Goal: Task Accomplishment & Management: Use online tool/utility

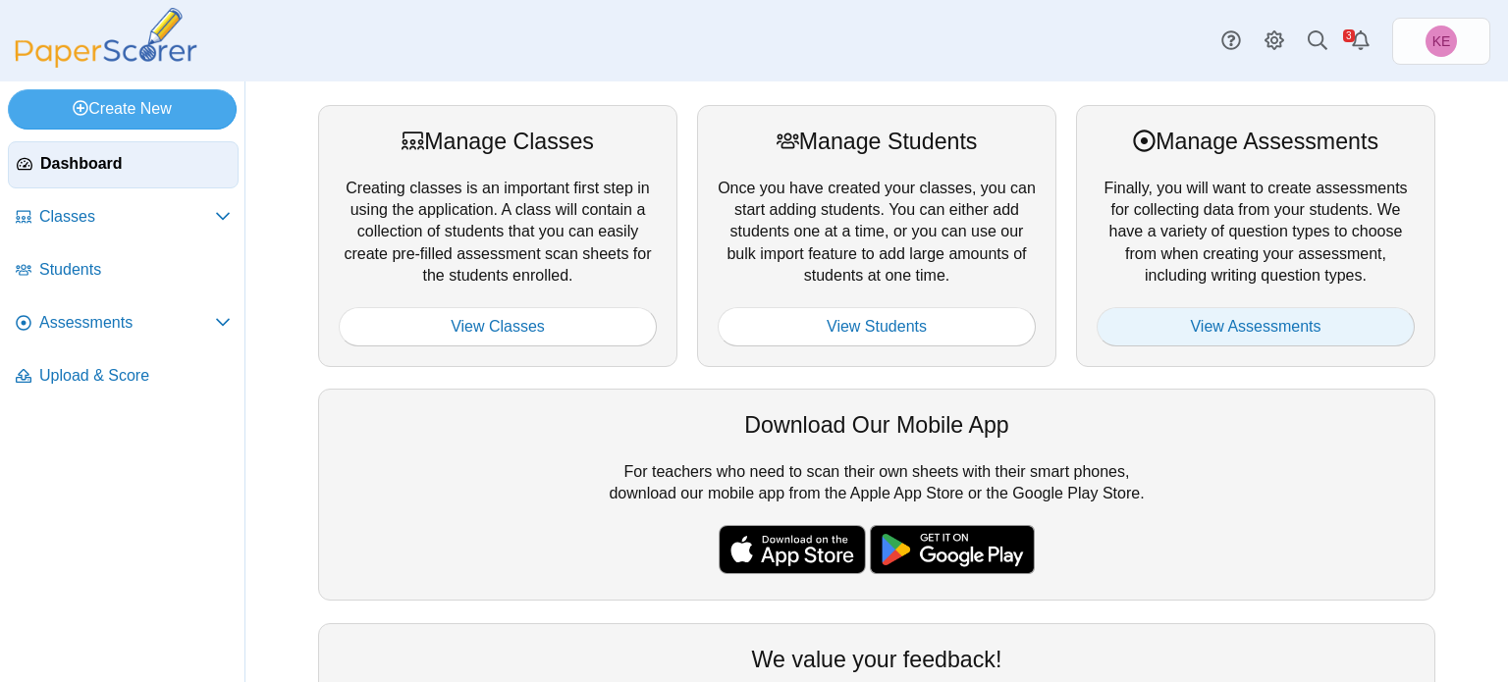
click at [1154, 315] on link "View Assessments" at bounding box center [1256, 326] width 318 height 39
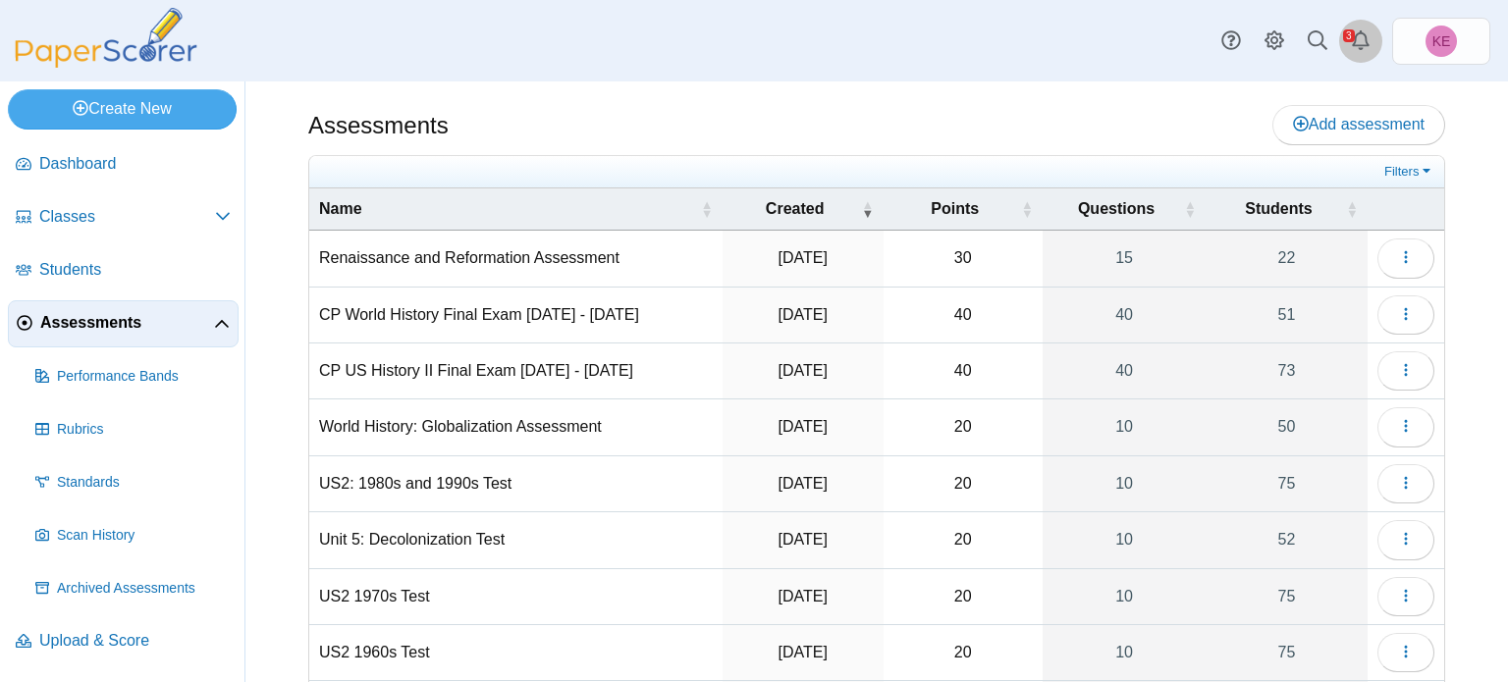
click at [1362, 41] on icon "Alerts" at bounding box center [1361, 40] width 20 height 20
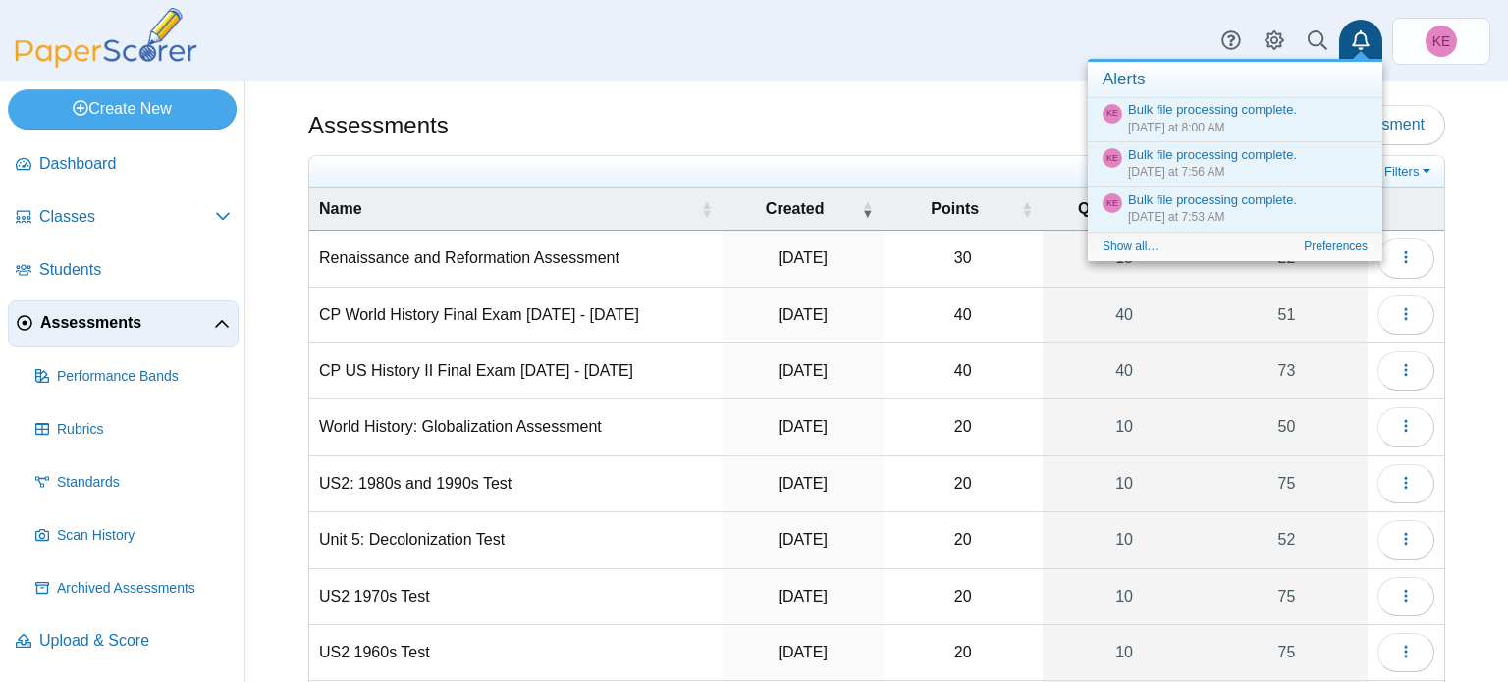
click at [1041, 120] on div "Assessments Add assessment" at bounding box center [876, 127] width 1137 height 44
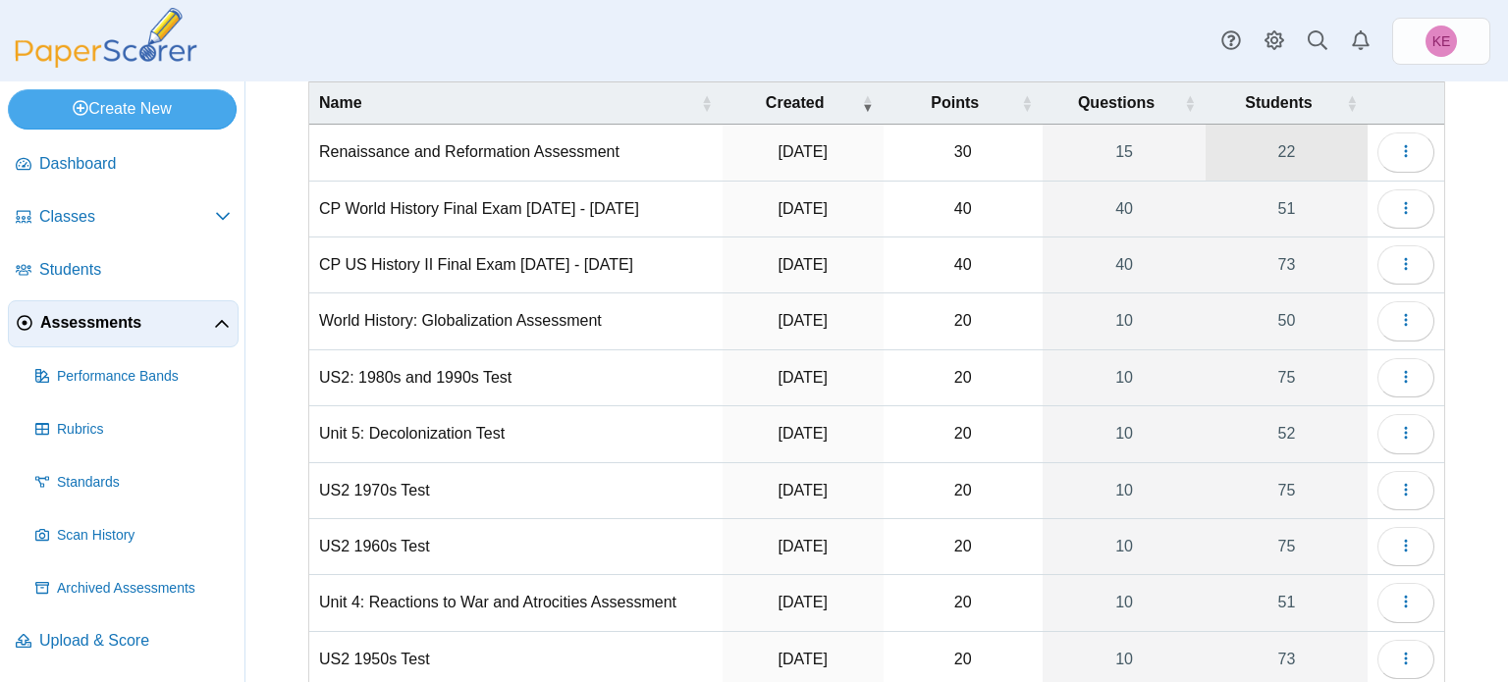
scroll to position [121, 0]
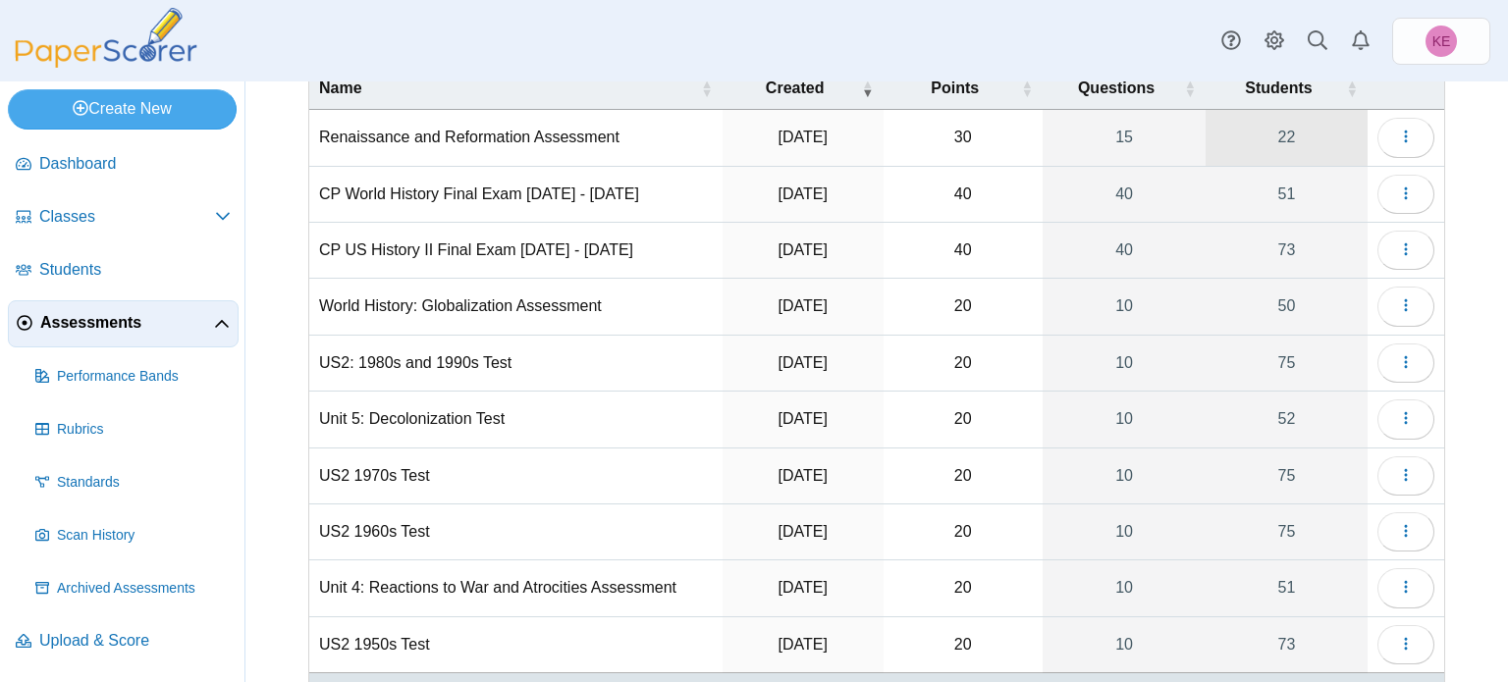
click at [1282, 144] on link "22" at bounding box center [1287, 137] width 162 height 55
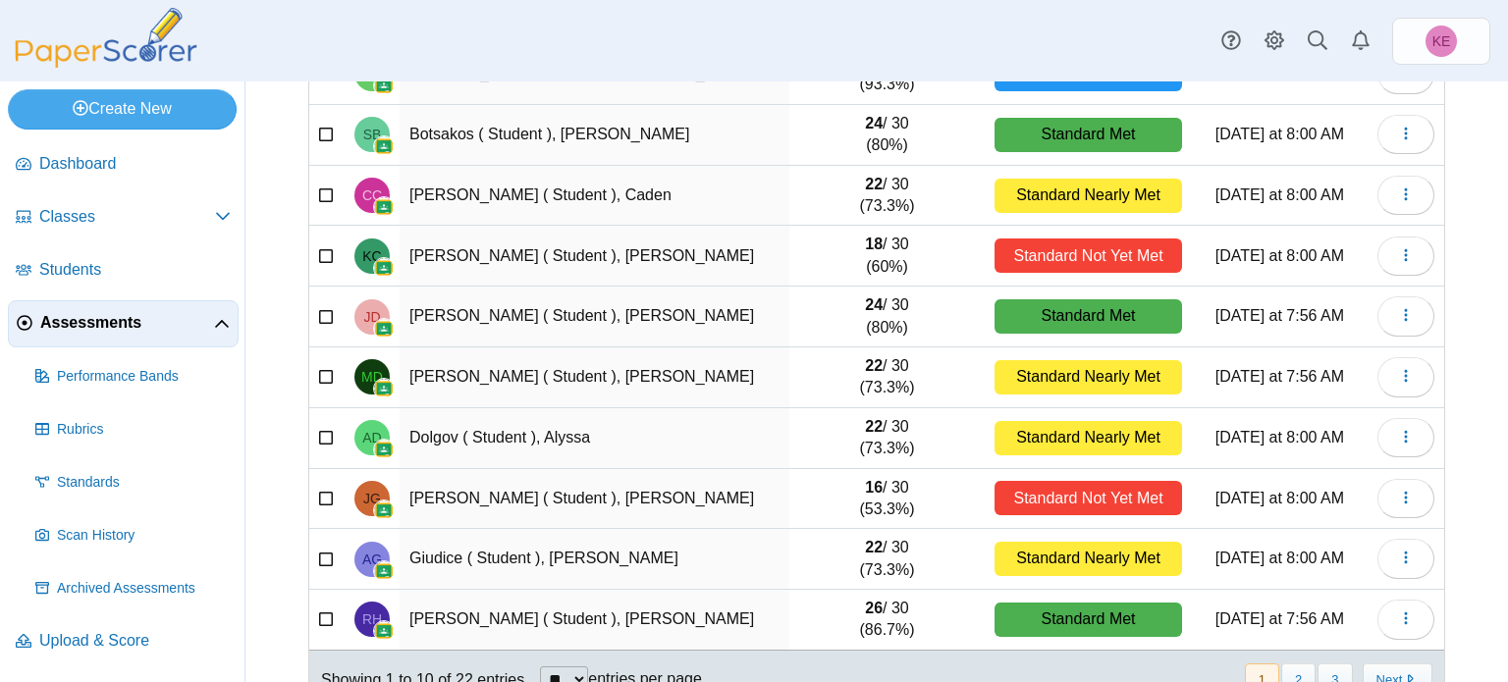
scroll to position [291, 0]
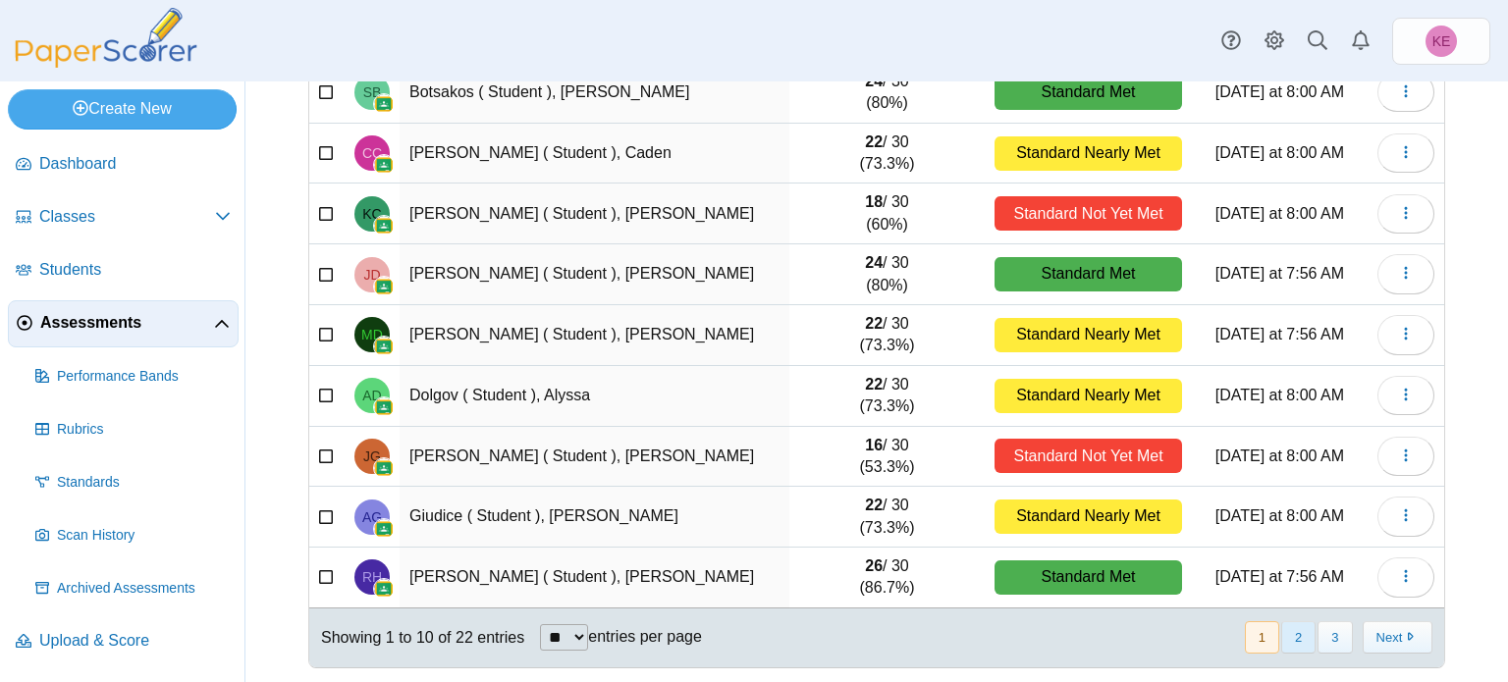
click at [1303, 637] on button "2" at bounding box center [1298, 638] width 34 height 32
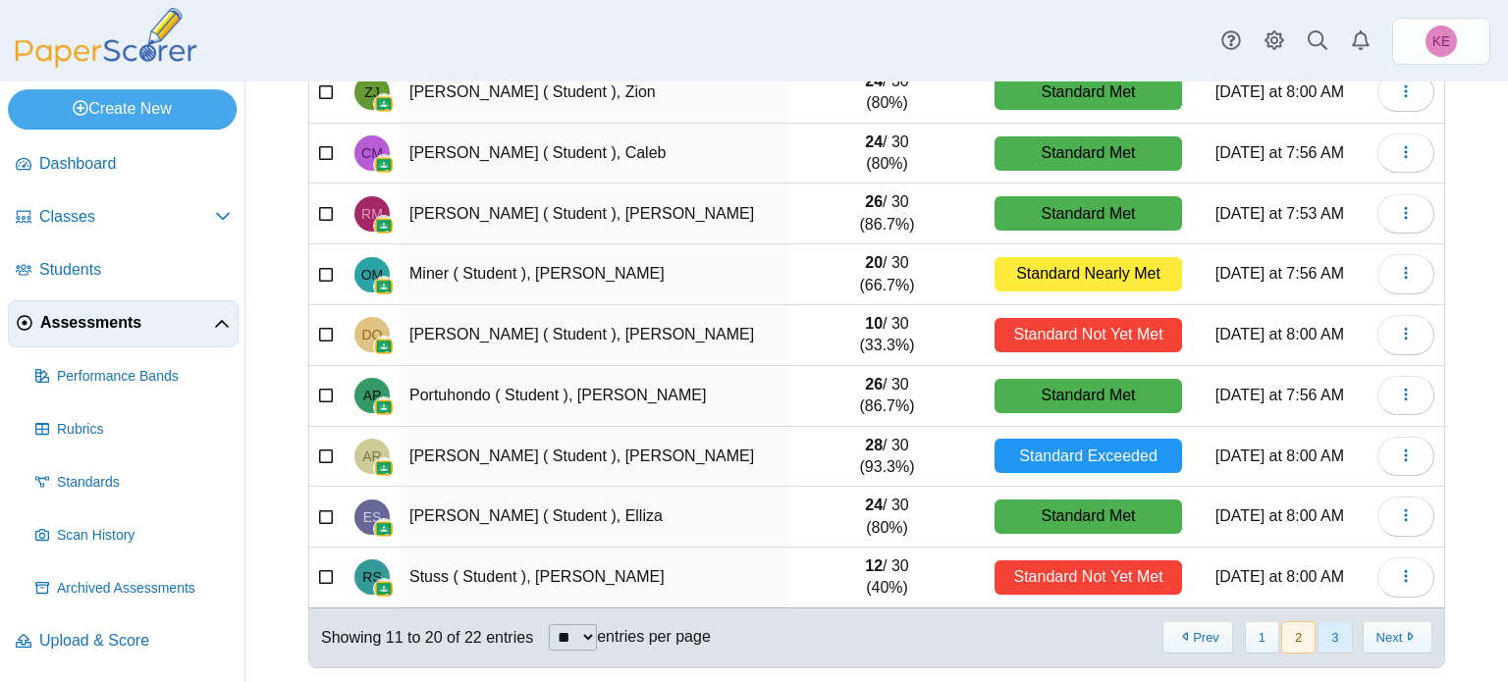
click at [1338, 628] on button "3" at bounding box center [1335, 638] width 34 height 32
